Goal: Transaction & Acquisition: Purchase product/service

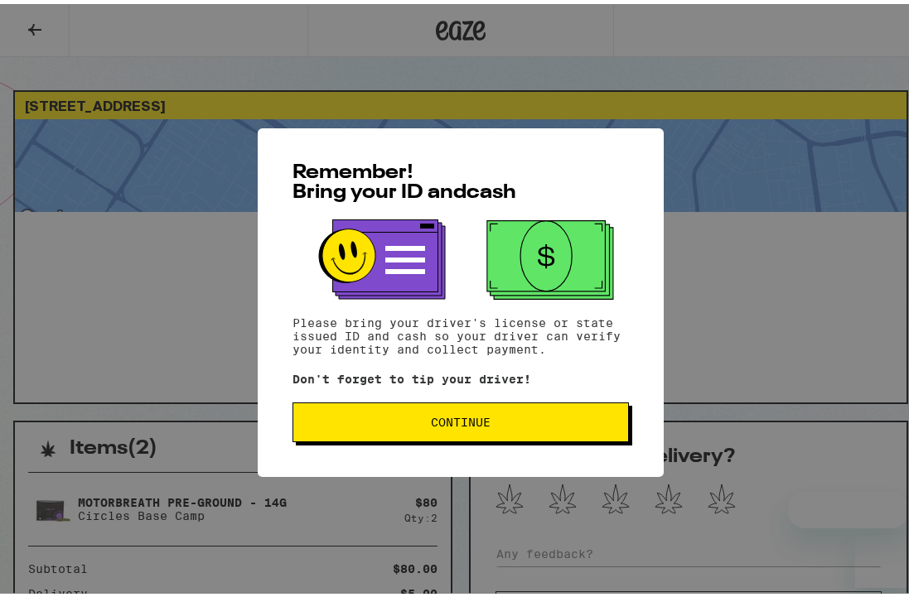
click at [476, 423] on span "Continue" at bounding box center [461, 419] width 60 height 12
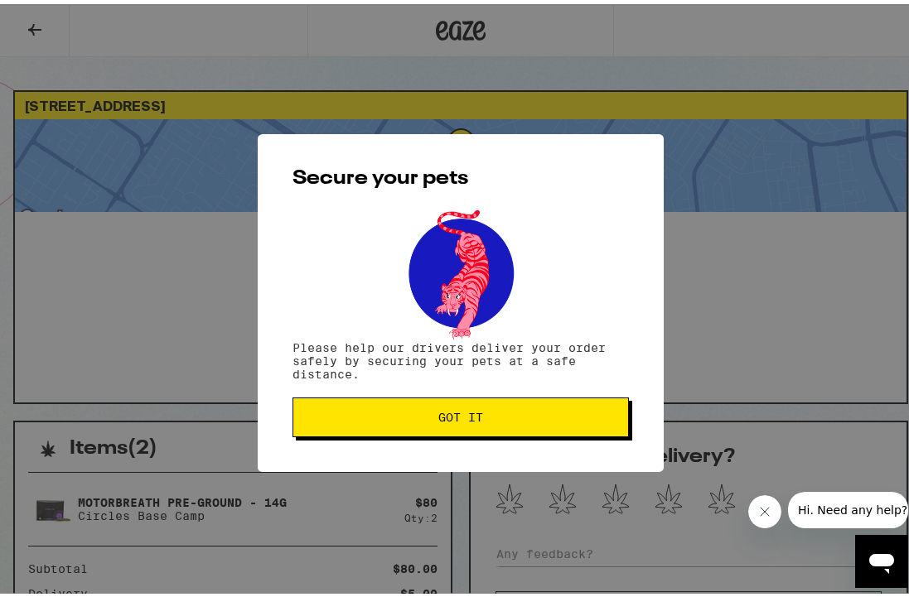
click at [476, 419] on span "Got it" at bounding box center [460, 414] width 45 height 12
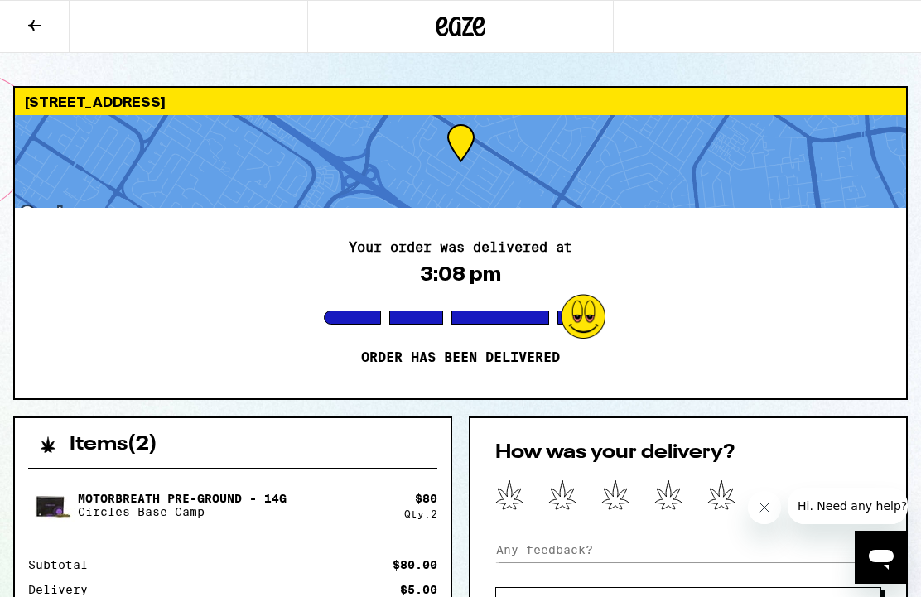
click at [451, 28] on icon at bounding box center [461, 27] width 25 height 20
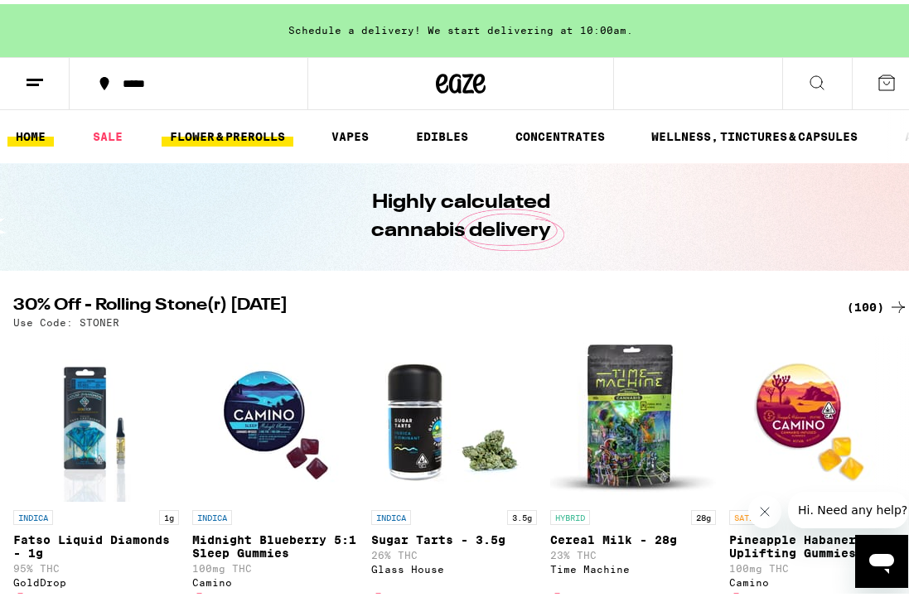
click at [255, 131] on link "FLOWER & PREROLLS" at bounding box center [228, 133] width 132 height 20
